Goal: Register for event/course

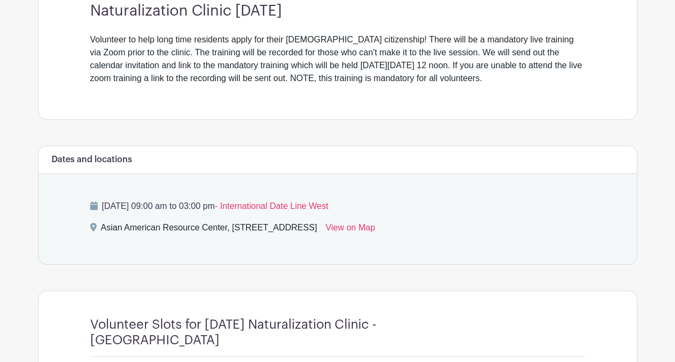
scroll to position [323, 0]
click at [48, 235] on div "Dates and locations [DATE] 09:00 am to 03:00 pm - International Date Line West …" at bounding box center [337, 204] width 599 height 119
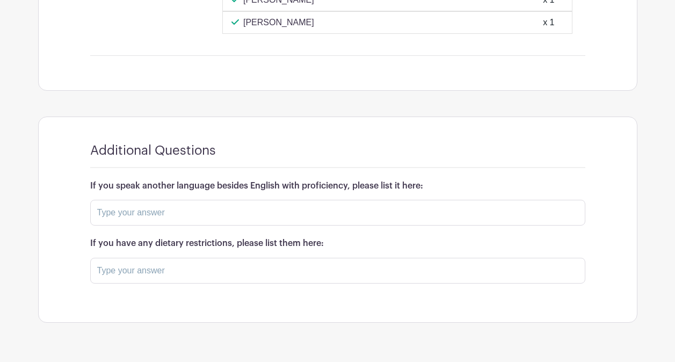
scroll to position [1619, 0]
click at [126, 215] on input "text" at bounding box center [337, 213] width 495 height 26
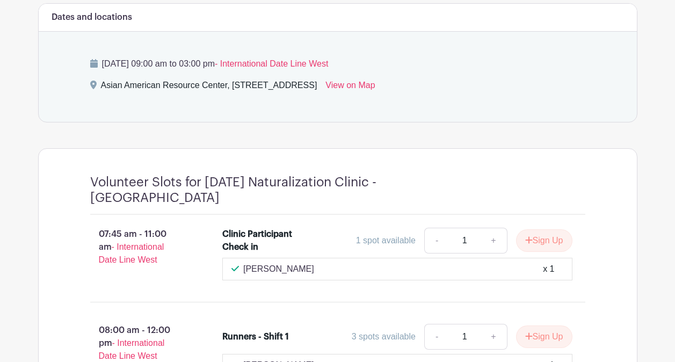
scroll to position [502, 0]
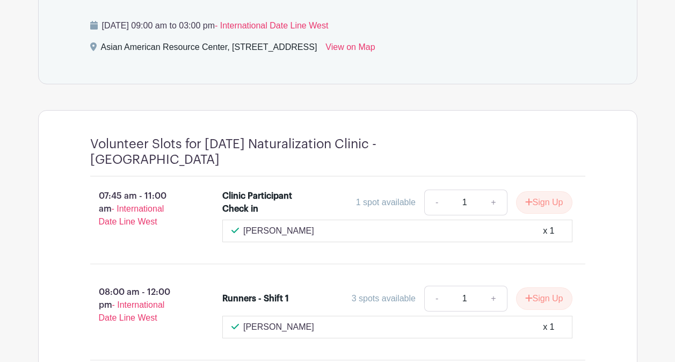
type input "Spanish"
click at [242, 192] on div "Clinic Participant Check in" at bounding box center [259, 202] width 75 height 26
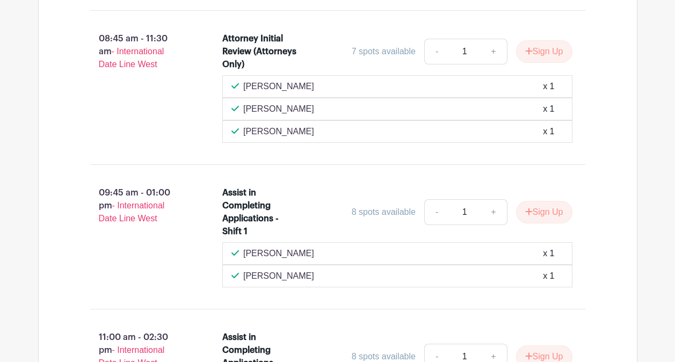
scroll to position [853, 0]
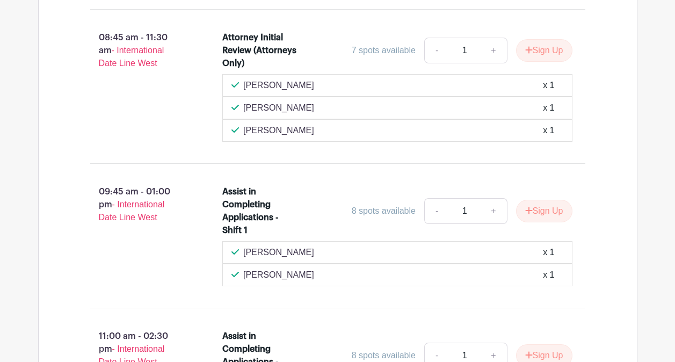
click at [133, 190] on p "09:45 am - 01:00 pm - International Date Line West" at bounding box center [139, 204] width 133 height 47
click at [160, 188] on p "09:45 am - 01:00 pm - International Date Line West" at bounding box center [139, 204] width 133 height 47
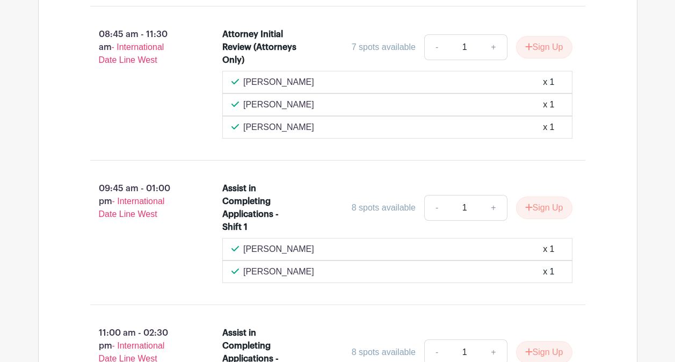
scroll to position [855, 0]
click at [487, 210] on link "+" at bounding box center [493, 208] width 27 height 26
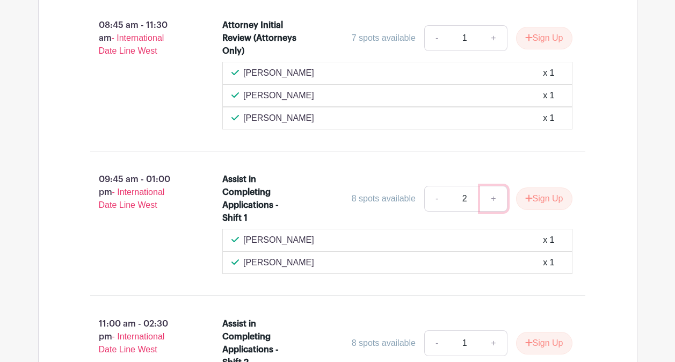
scroll to position [864, 0]
click at [430, 199] on link "-" at bounding box center [436, 200] width 25 height 26
type input "1"
click at [539, 196] on button "Sign Up" at bounding box center [544, 199] width 56 height 23
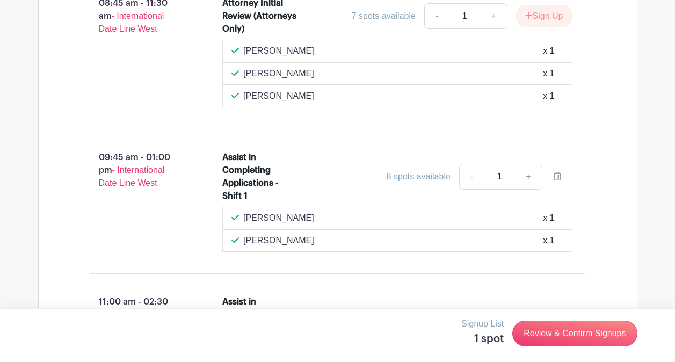
scroll to position [887, 0]
click at [426, 173] on div "8 spots available" at bounding box center [418, 177] width 64 height 13
click at [348, 218] on div "[PERSON_NAME] x 1" at bounding box center [397, 218] width 332 height 13
click at [319, 231] on div "[PERSON_NAME] x 1" at bounding box center [397, 241] width 350 height 23
click at [309, 236] on div "[PERSON_NAME] x 1" at bounding box center [397, 241] width 332 height 13
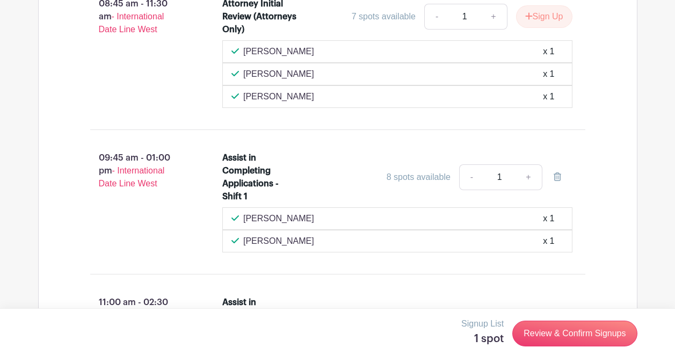
click at [309, 236] on div "[PERSON_NAME] x 1" at bounding box center [397, 241] width 332 height 13
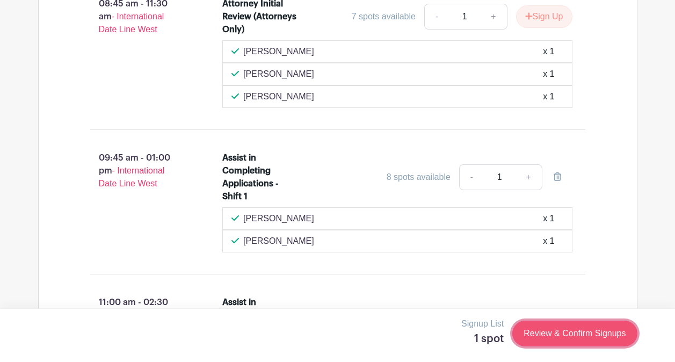
click at [570, 327] on link "Review & Confirm Signups" at bounding box center [574, 333] width 125 height 26
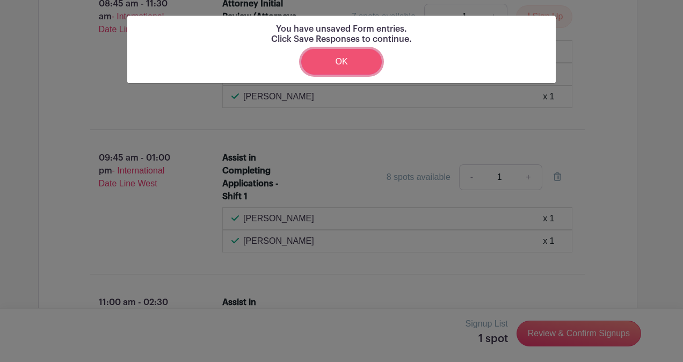
click at [358, 61] on link "OK" at bounding box center [341, 62] width 80 height 26
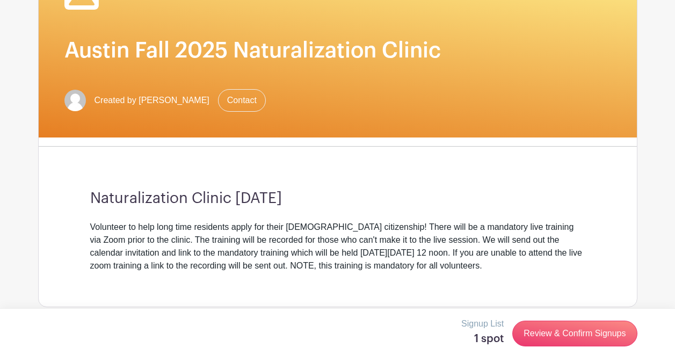
scroll to position [99, 0]
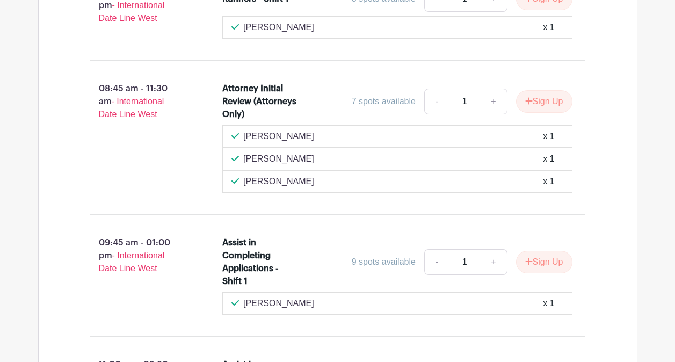
scroll to position [796, 0]
click at [529, 264] on icon "submit" at bounding box center [529, 262] width 8 height 9
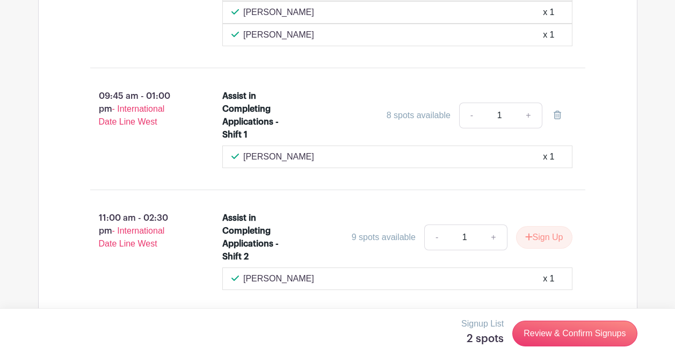
scroll to position [947, 0]
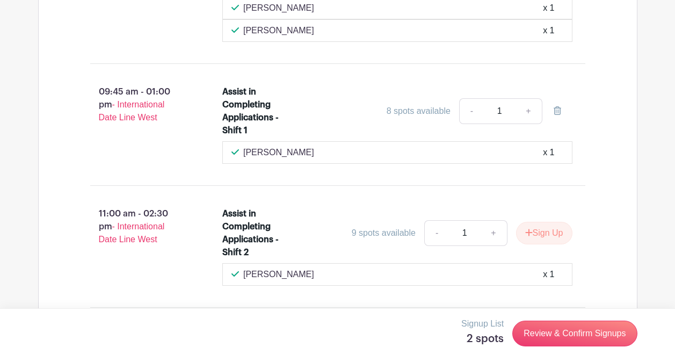
click at [484, 342] on h5 "2 spots" at bounding box center [482, 338] width 42 height 13
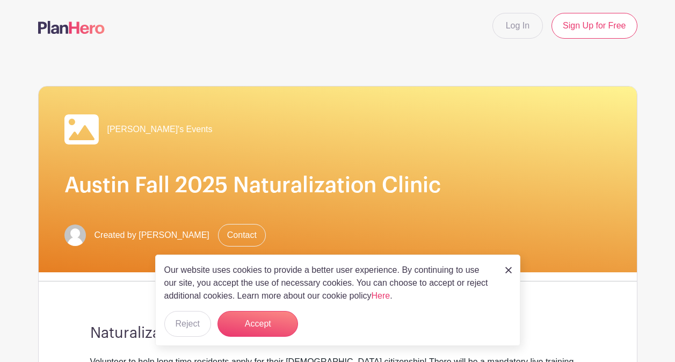
click at [511, 269] on img at bounding box center [508, 270] width 6 height 6
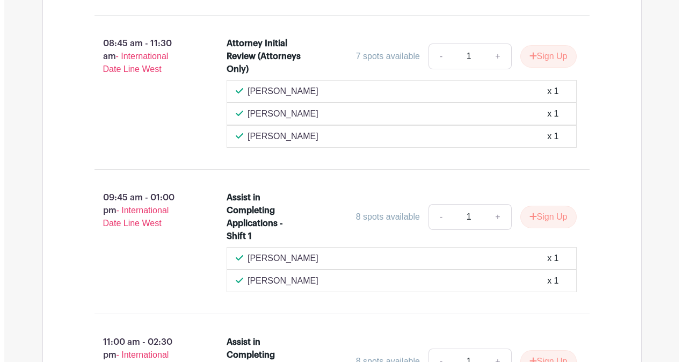
scroll to position [850, 0]
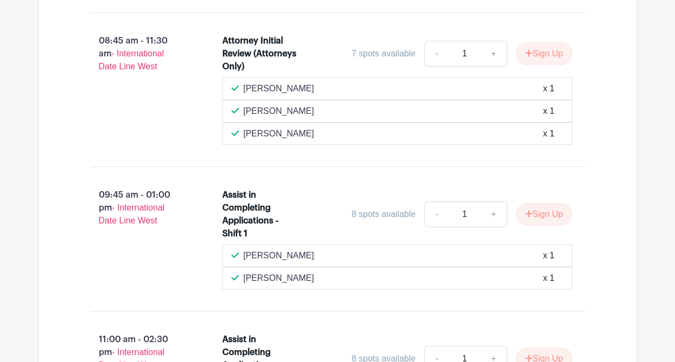
click at [372, 213] on div "8 spots available" at bounding box center [384, 214] width 64 height 13
click at [300, 255] on p "[PERSON_NAME]" at bounding box center [278, 255] width 71 height 13
click at [278, 275] on p "[PERSON_NAME]" at bounding box center [278, 278] width 71 height 13
click at [249, 221] on div "Assist in Completing Applications - Shift 1" at bounding box center [259, 214] width 75 height 52
click at [156, 208] on span "- International Date Line West" at bounding box center [132, 214] width 66 height 22
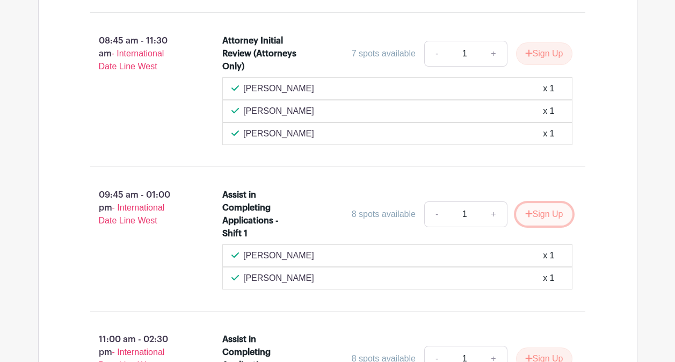
click at [528, 215] on icon "submit" at bounding box center [529, 213] width 8 height 9
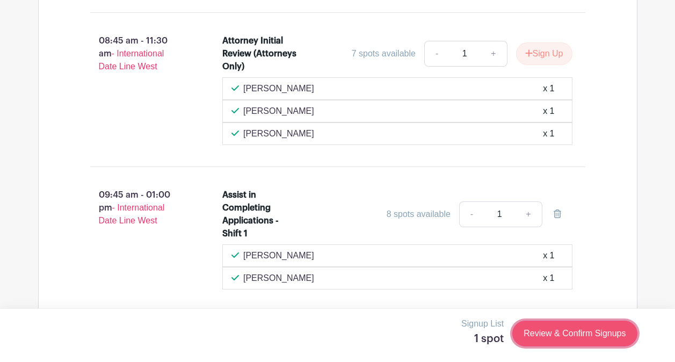
click at [529, 331] on link "Review & Confirm Signups" at bounding box center [574, 333] width 125 height 26
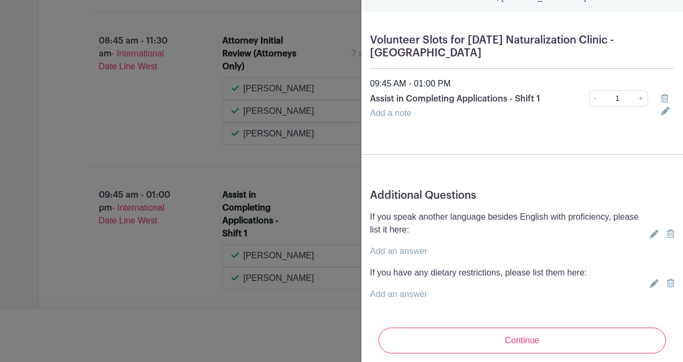
scroll to position [101, 0]
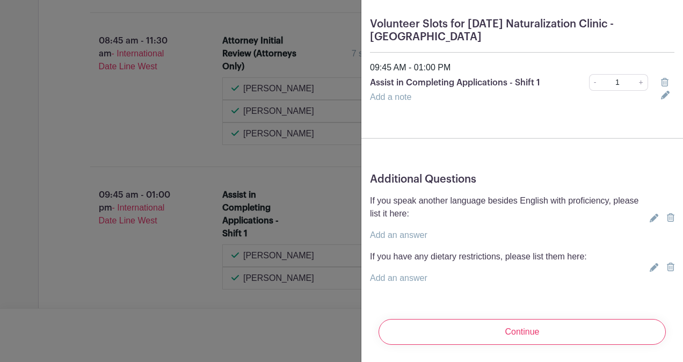
click at [402, 230] on link "Add an answer" at bounding box center [398, 234] width 57 height 9
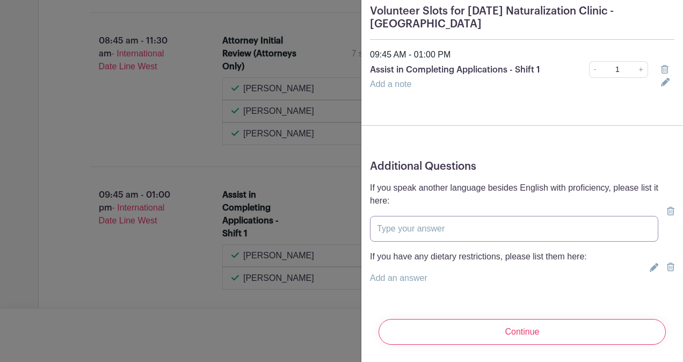
click at [404, 234] on input "text" at bounding box center [514, 229] width 288 height 26
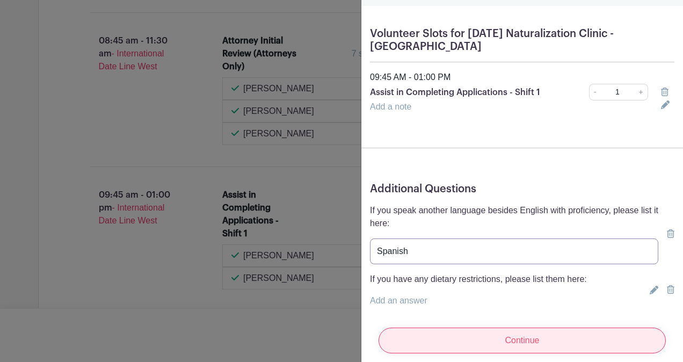
type input "Spanish"
click at [482, 328] on input "Continue" at bounding box center [521, 340] width 287 height 26
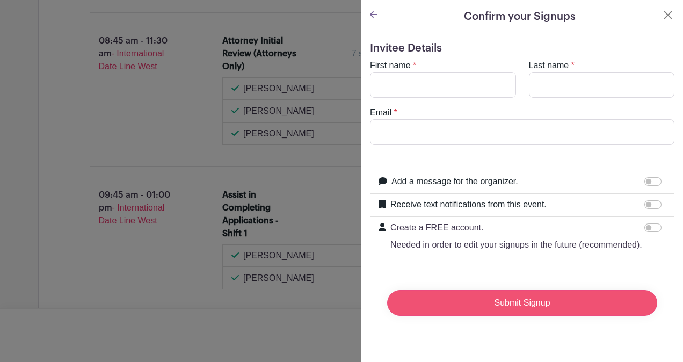
scroll to position [0, 0]
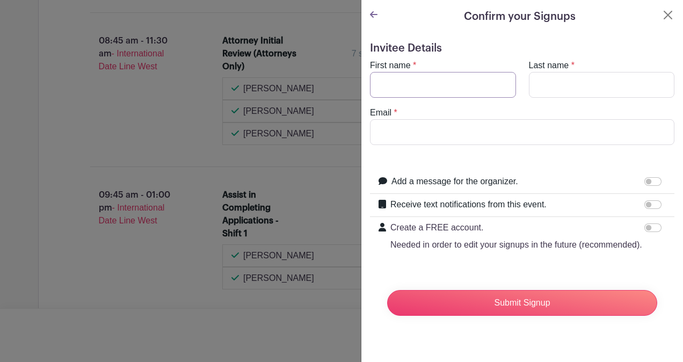
click at [406, 77] on input "First name" at bounding box center [443, 85] width 146 height 26
type input "Yenisley"
type input "Arias"
click at [402, 136] on input "Email" at bounding box center [522, 132] width 304 height 26
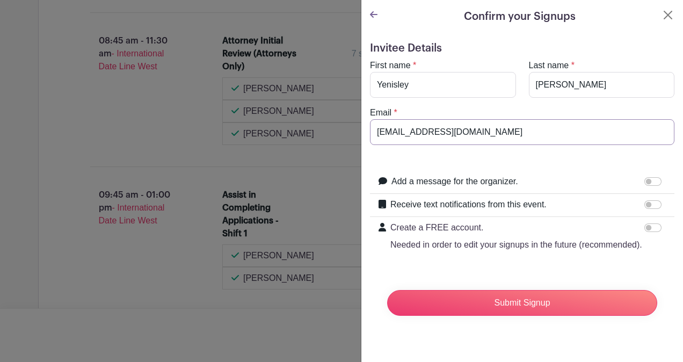
type input "yarias@velawood.com"
click at [384, 158] on form "Invitee Details First name * Yenisley Last name * Arias Email * yarias@velawood…" at bounding box center [522, 183] width 304 height 282
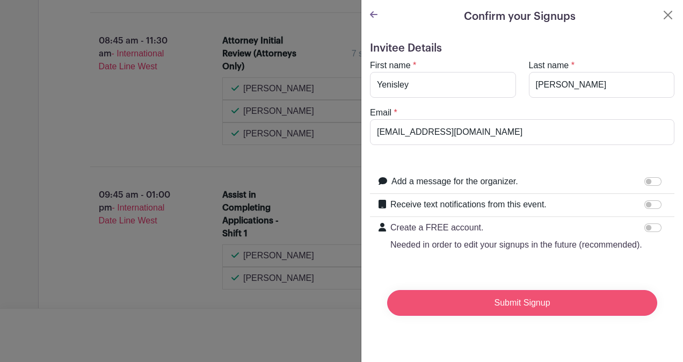
click at [475, 312] on input "Submit Signup" at bounding box center [522, 303] width 270 height 26
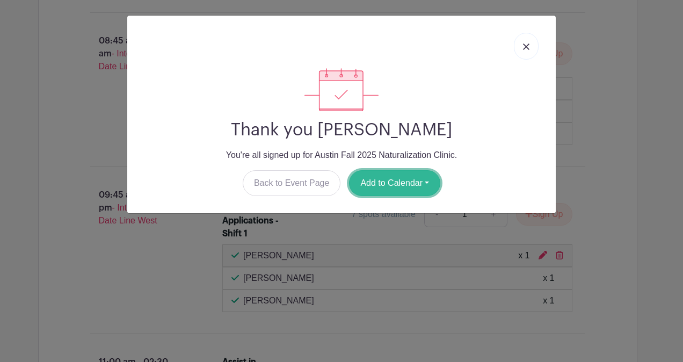
click at [396, 179] on button "Add to Calendar" at bounding box center [394, 183] width 91 height 26
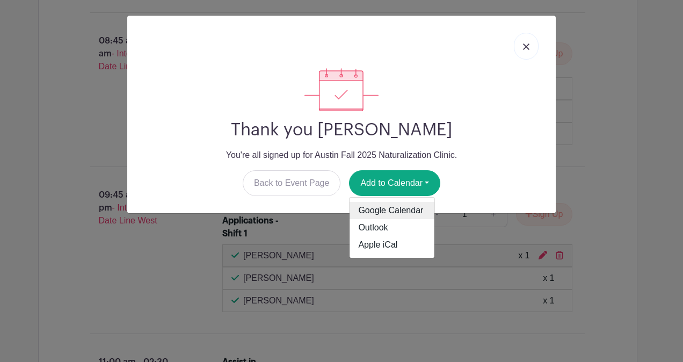
click at [395, 211] on link "Google Calendar" at bounding box center [391, 210] width 85 height 17
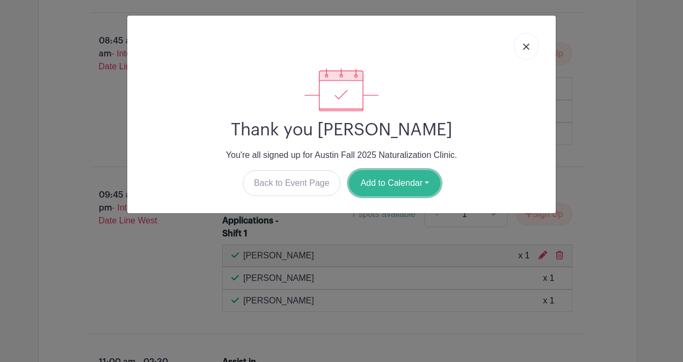
click at [380, 186] on button "Add to Calendar" at bounding box center [394, 183] width 91 height 26
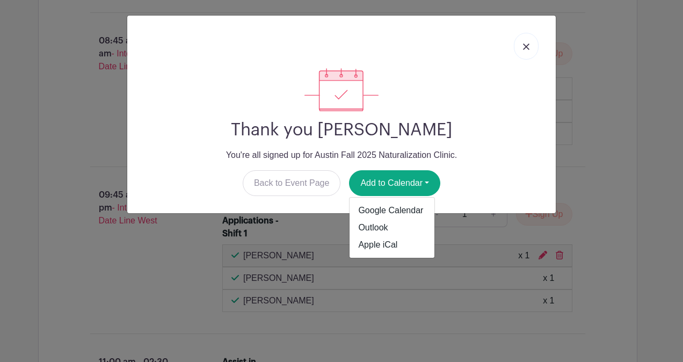
click at [526, 39] on link at bounding box center [526, 46] width 25 height 27
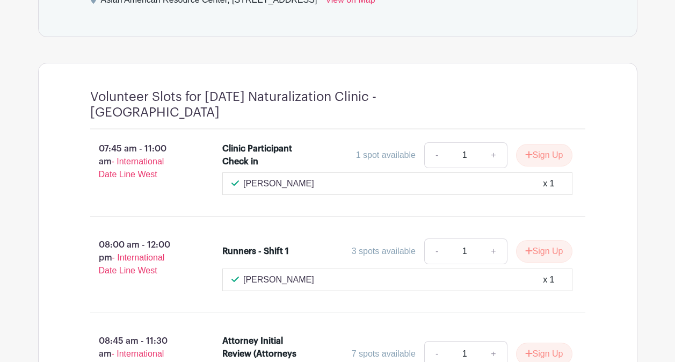
scroll to position [548, 0]
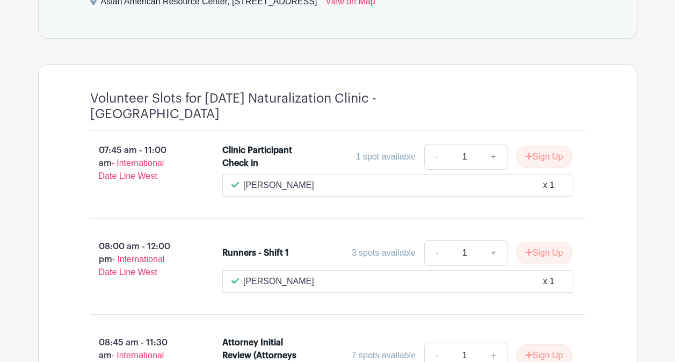
click at [138, 175] on span "- International Date Line West" at bounding box center [131, 169] width 65 height 22
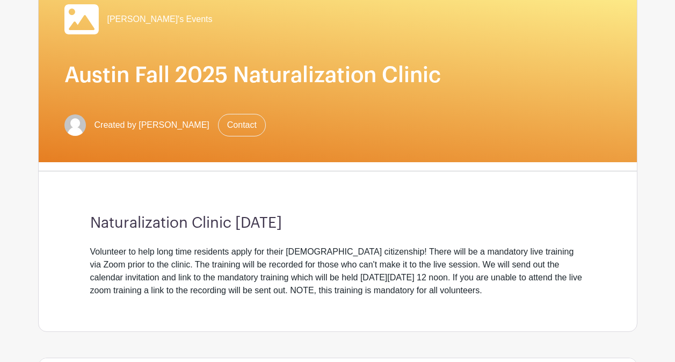
scroll to position [109, 0]
